Goal: Task Accomplishment & Management: Use online tool/utility

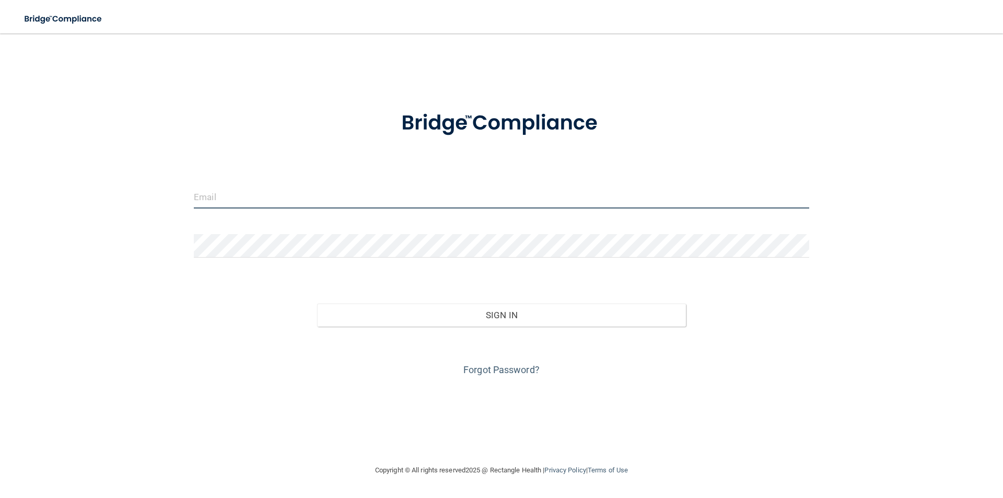
click at [342, 192] on input "email" at bounding box center [501, 196] width 615 height 23
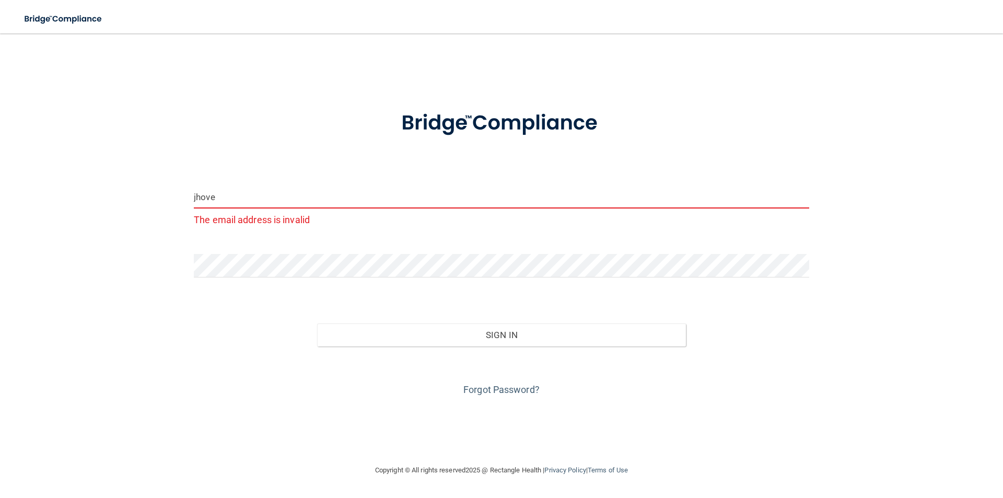
click at [276, 198] on input "jhove" at bounding box center [501, 196] width 615 height 23
type input "j"
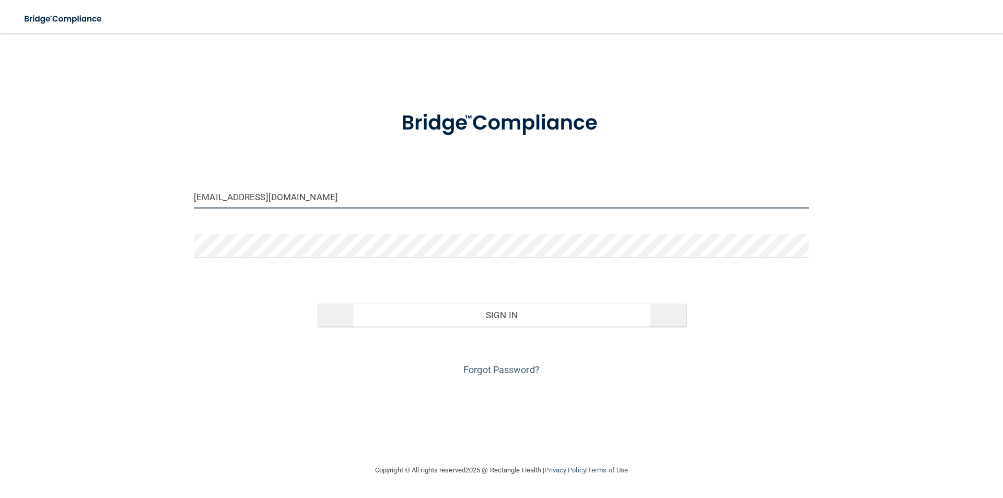
type input "[EMAIL_ADDRESS][DOMAIN_NAME]"
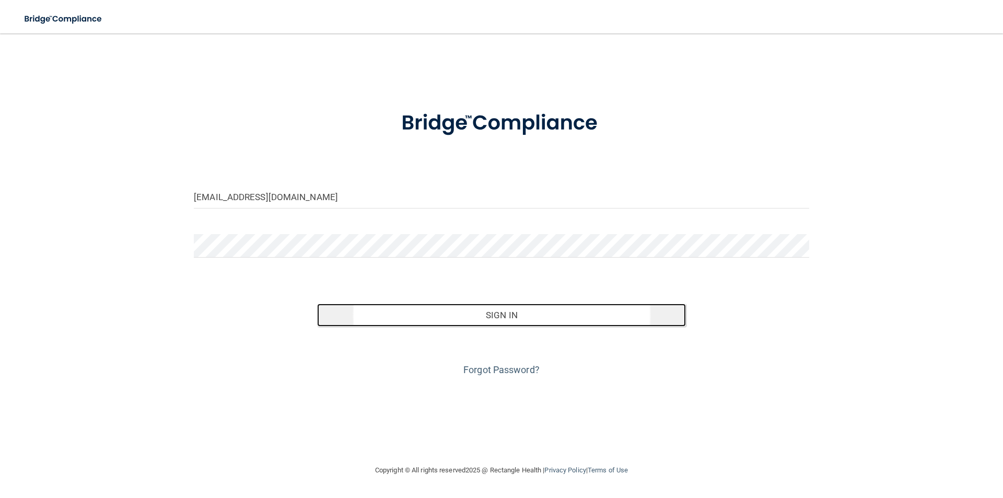
click at [515, 315] on button "Sign In" at bounding box center [501, 314] width 369 height 23
